Goal: Task Accomplishment & Management: Use online tool/utility

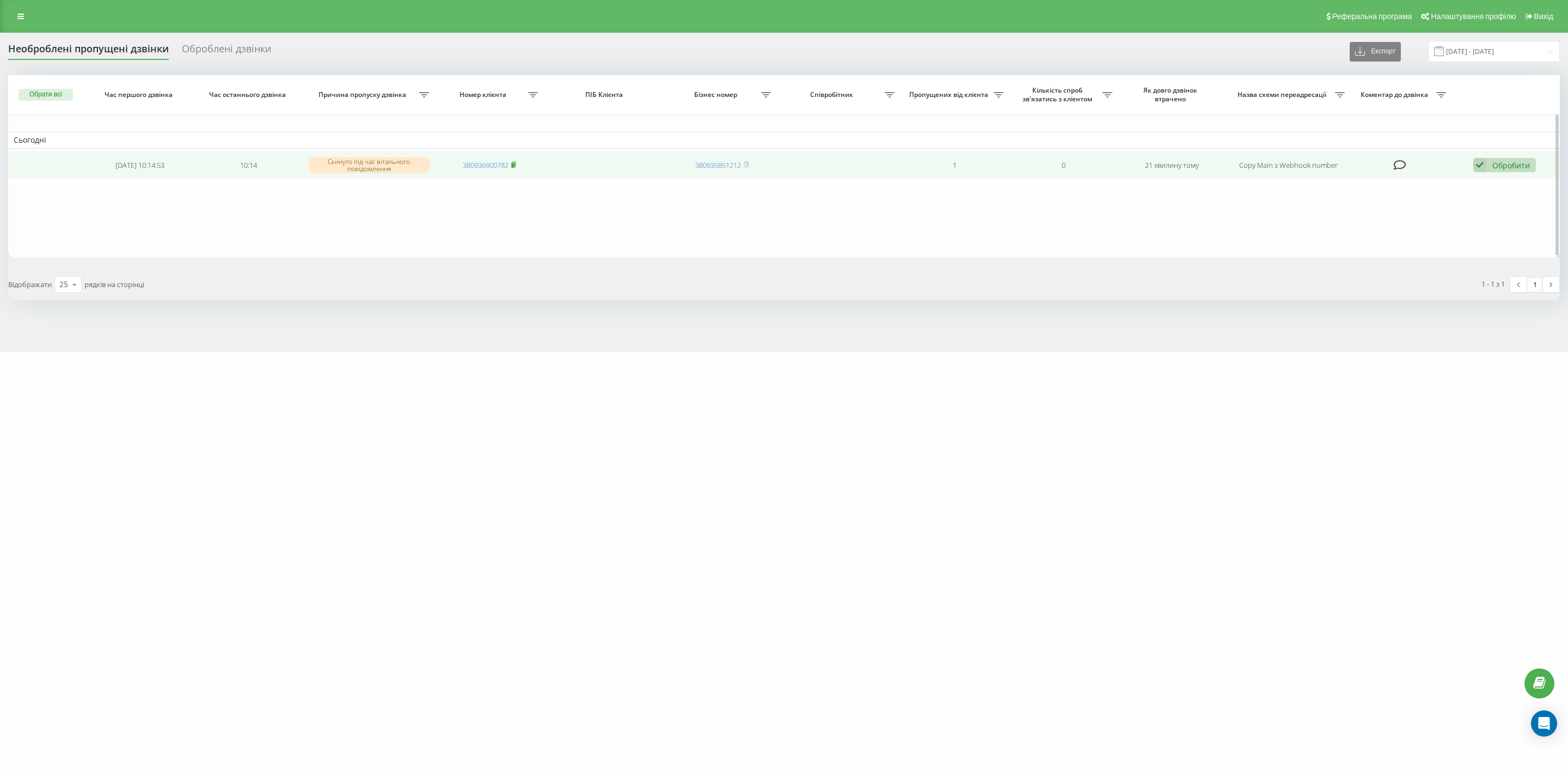
click at [513, 163] on rect at bounding box center [513, 165] width 3 height 5
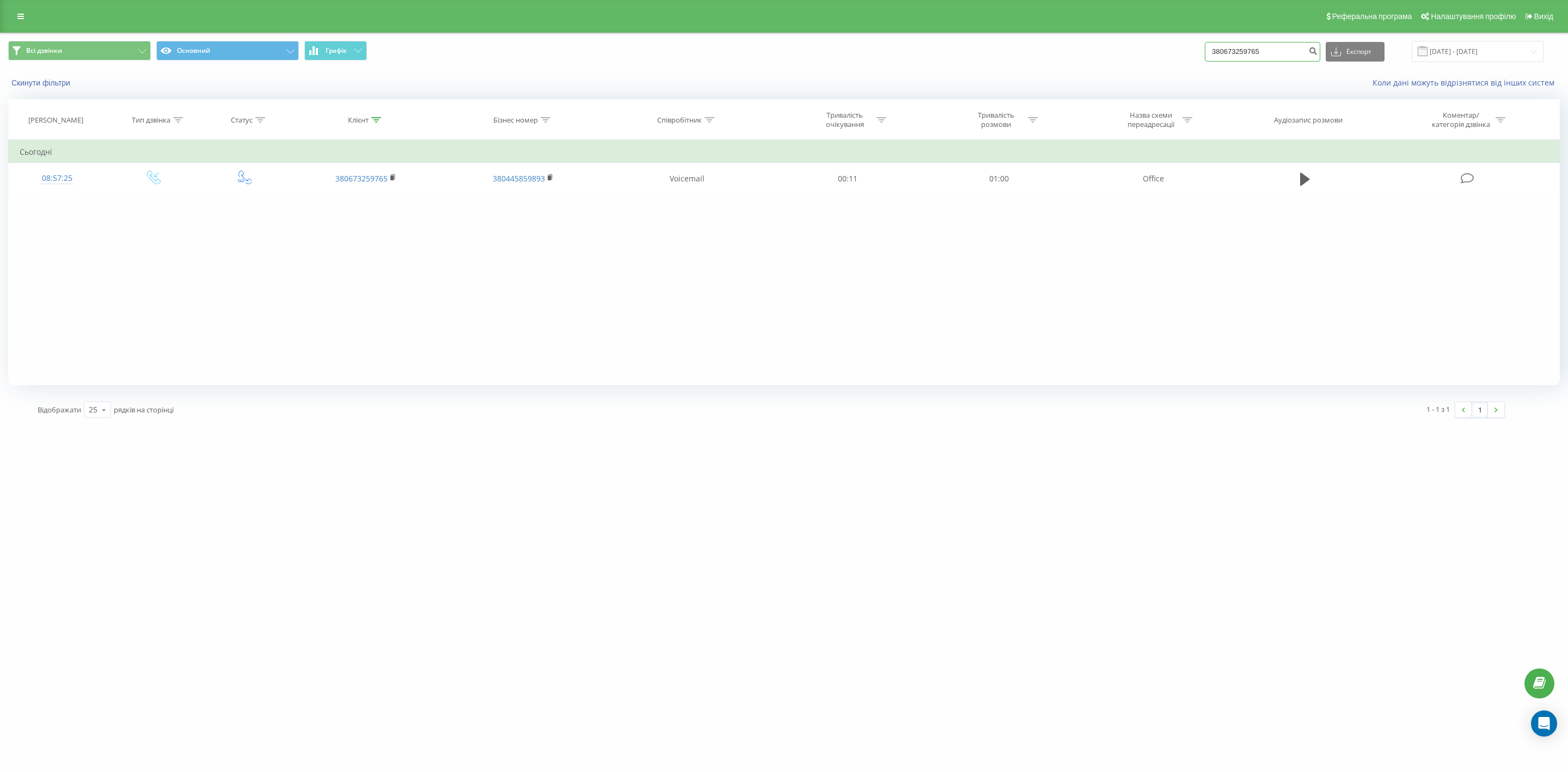
drag, startPoint x: 1297, startPoint y: 52, endPoint x: 1111, endPoint y: 43, distance: 186.2
click at [1111, 43] on div "Всі дзвінки Основний Графік 380673259765 Експорт .csv .xls .xlsx [DATE] - [DATE]" at bounding box center [784, 51] width 1552 height 21
paste input "936900782"
type input "380936900782"
click at [1318, 51] on icon "submit" at bounding box center [1313, 49] width 9 height 7
